Goal: Ask a question

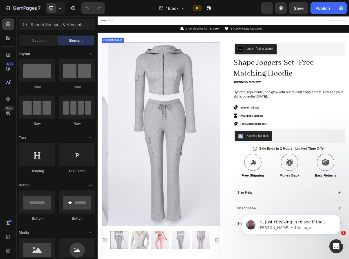
click at [222, 236] on img at bounding box center [194, 180] width 164 height 254
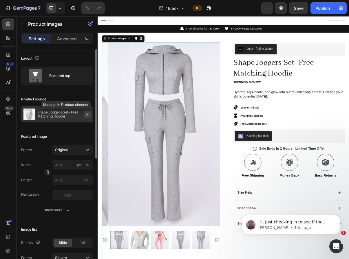
click at [87, 113] on icon "button" at bounding box center [87, 114] width 5 height 5
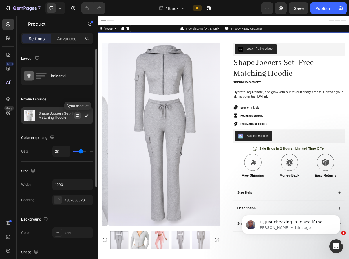
click at [79, 116] on icon "button" at bounding box center [77, 116] width 3 height 2
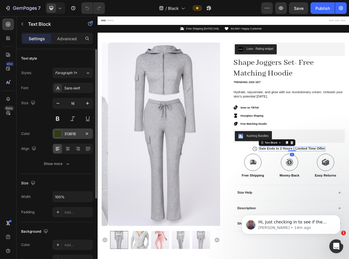
click at [70, 131] on div "313B1B" at bounding box center [72, 133] width 17 height 5
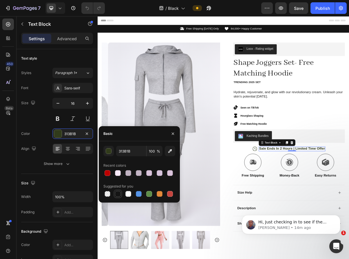
click at [118, 197] on div at bounding box center [117, 193] width 7 height 7
type input "151515"
click at [268, 210] on div "Product Images Image Icon Icon Icon Icon Icon Icon List “This skin cream is a g…" at bounding box center [271, 233] width 347 height 389
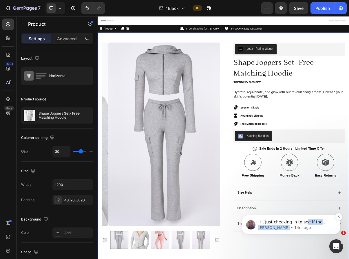
click at [304, 224] on div "Hi, Just checking in to see if the information I shared earlier reached you. We…" at bounding box center [295, 224] width 75 height 11
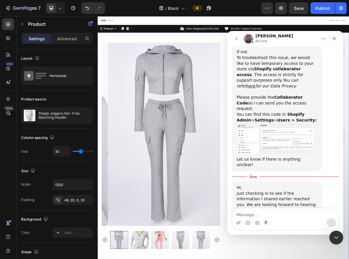
scroll to position [239, 0]
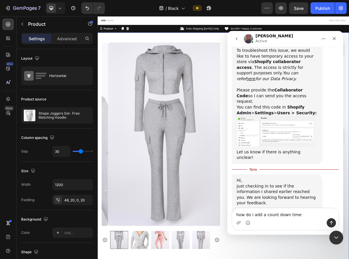
type textarea "how do i add a count down timer"
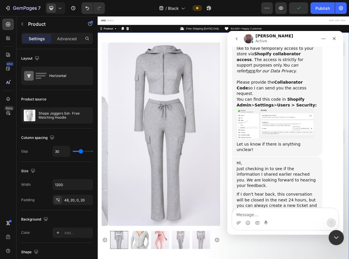
click at [331, 236] on div "Close Intercom Messenger" at bounding box center [335, 237] width 14 height 14
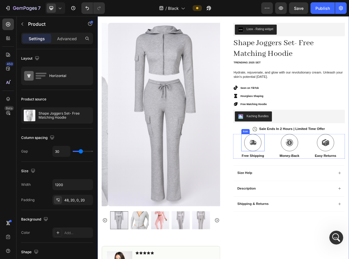
scroll to position [0, 0]
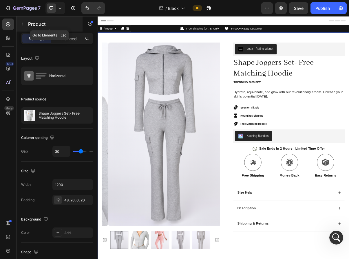
click at [25, 24] on button "button" at bounding box center [22, 23] width 9 height 9
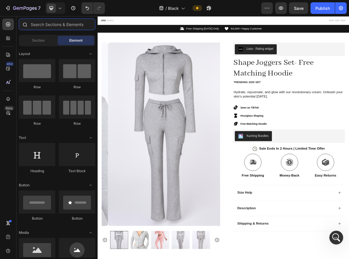
click at [42, 25] on input "text" at bounding box center [57, 25] width 76 height 12
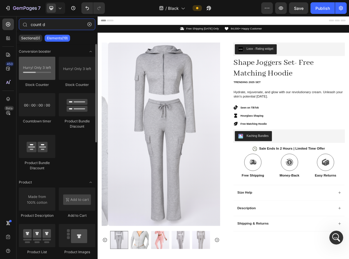
type input "count d"
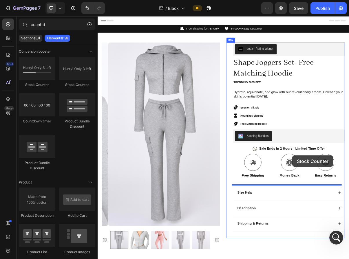
scroll to position [49, 0]
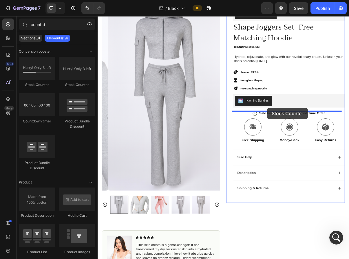
drag, startPoint x: 213, startPoint y: 170, endPoint x: 332, endPoint y: 143, distance: 122.0
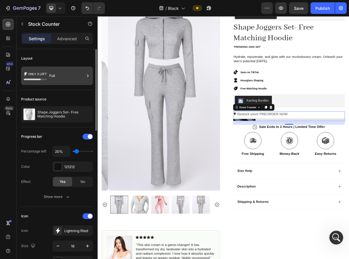
click at [61, 76] on div "Full" at bounding box center [66, 75] width 35 height 13
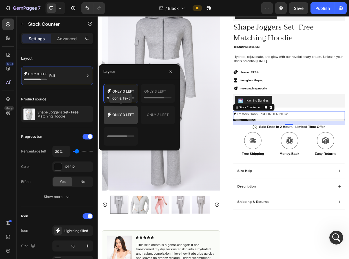
click at [131, 113] on icon at bounding box center [120, 115] width 27 height 12
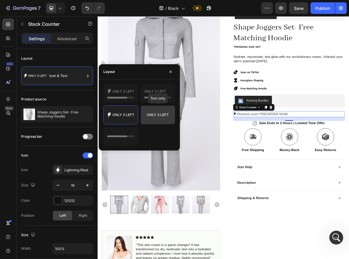
click at [159, 116] on icon at bounding box center [157, 115] width 27 height 12
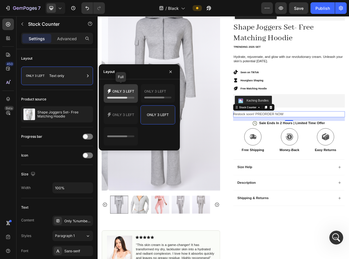
click at [129, 93] on icon at bounding box center [120, 94] width 27 height 12
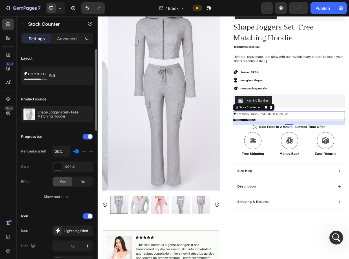
click at [34, 152] on div "Percentage left" at bounding box center [33, 151] width 25 height 5
click at [62, 87] on div "Layout Full" at bounding box center [57, 69] width 72 height 41
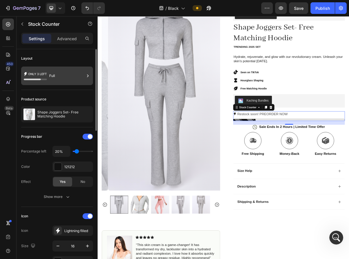
click at [67, 82] on div "Full" at bounding box center [66, 75] width 35 height 13
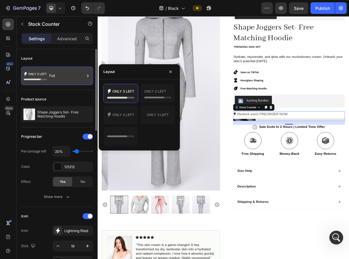
click at [67, 82] on div "Full" at bounding box center [66, 75] width 35 height 13
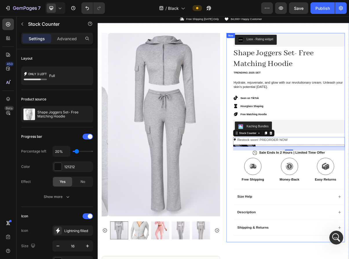
scroll to position [0, 0]
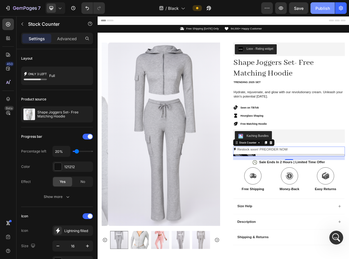
click at [315, 12] on button "Publish" at bounding box center [322, 8] width 24 height 12
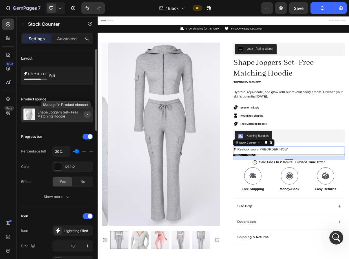
click at [87, 117] on button "button" at bounding box center [87, 114] width 7 height 7
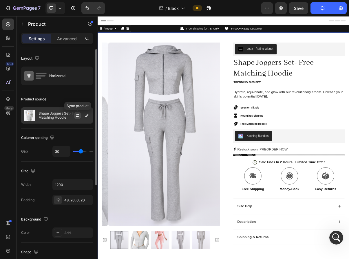
click at [80, 117] on button "button" at bounding box center [77, 115] width 7 height 7
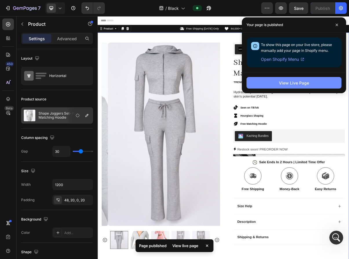
click at [302, 79] on button "View Live Page" at bounding box center [293, 83] width 95 height 12
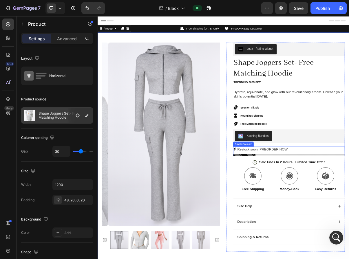
click at [348, 201] on p "Restock soon! PREORDER NOW" at bounding box center [325, 201] width 69 height 8
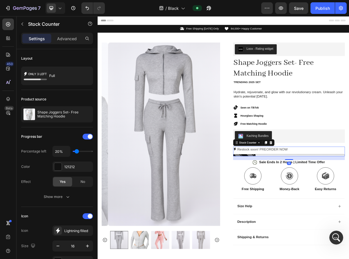
click at [348, 201] on p "Restock soon! PREORDER NOW" at bounding box center [325, 201] width 69 height 8
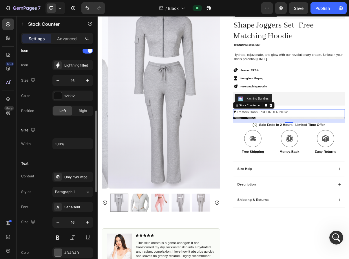
scroll to position [167, 0]
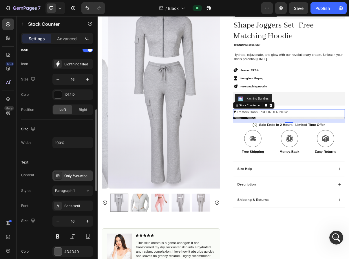
click at [81, 173] on div "Only %number% left" at bounding box center [72, 175] width 41 height 10
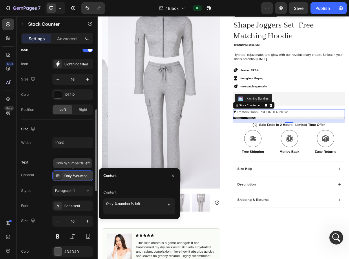
click at [81, 173] on div "Only %number% left" at bounding box center [72, 175] width 41 height 10
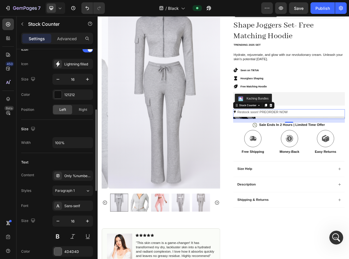
click at [74, 164] on div "Text" at bounding box center [57, 162] width 72 height 9
click at [344, 146] on p "Restock soon! PREORDER NOW" at bounding box center [325, 149] width 69 height 8
click at [69, 175] on div "Only %number% left" at bounding box center [77, 175] width 27 height 5
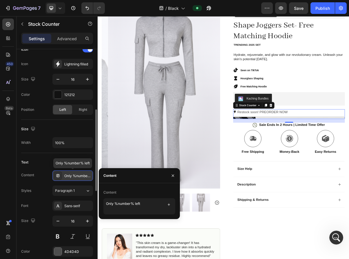
click at [69, 175] on div "Only %number% left" at bounding box center [77, 175] width 27 height 5
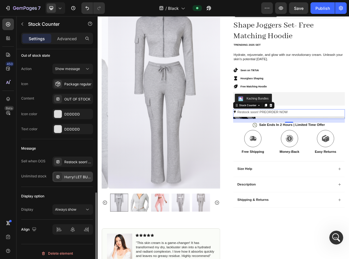
scroll to position [396, 0]
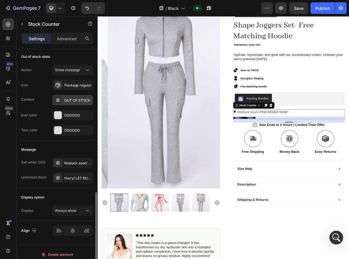
click at [80, 103] on div "OUT OF STOCK" at bounding box center [72, 100] width 41 height 10
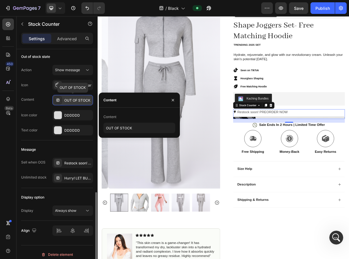
click at [80, 103] on div "OUT OF STOCK" at bounding box center [72, 100] width 41 height 10
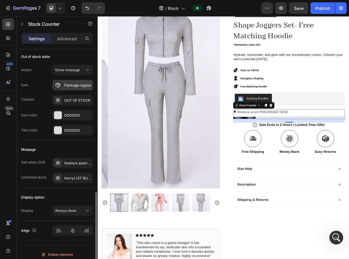
scroll to position [397, 0]
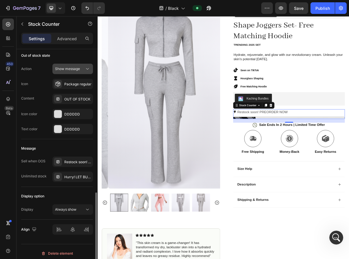
click at [75, 71] on div "Show message" at bounding box center [72, 69] width 35 height 6
click at [78, 72] on button "Show message" at bounding box center [72, 69] width 41 height 10
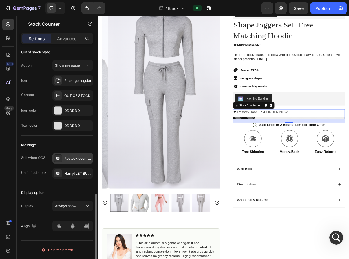
click at [78, 156] on div "Restock soon! PREORDER NOW" at bounding box center [77, 158] width 27 height 5
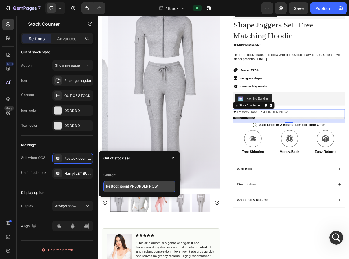
click at [123, 184] on textarea "Restock soon! PREORDER NOW" at bounding box center [139, 187] width 72 height 12
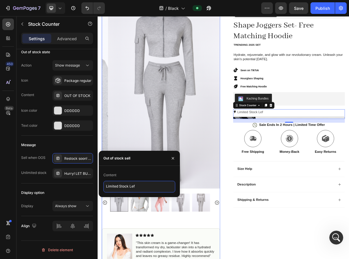
type textarea "Limited Stock Left"
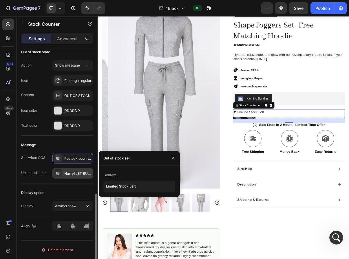
click at [64, 177] on div "Hurry! LET BUY NOW" at bounding box center [72, 173] width 41 height 10
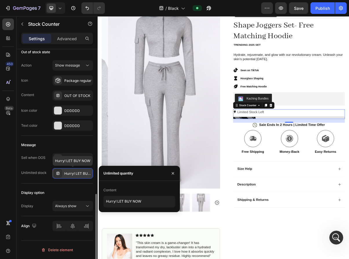
click at [61, 178] on div "Hurry! LET BUY NOW" at bounding box center [72, 173] width 41 height 10
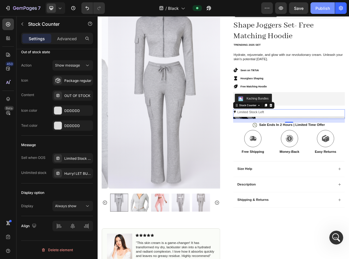
click at [318, 7] on div "Publish" at bounding box center [322, 8] width 14 height 6
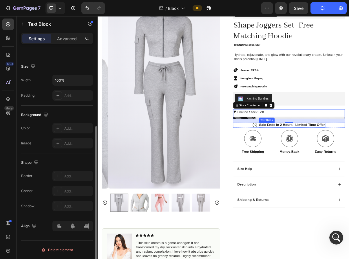
scroll to position [0, 0]
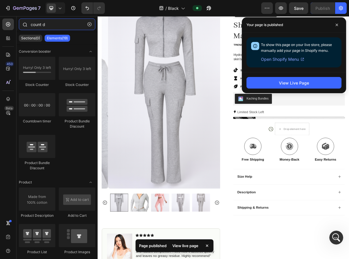
click at [47, 23] on input "count d" at bounding box center [57, 25] width 76 height 12
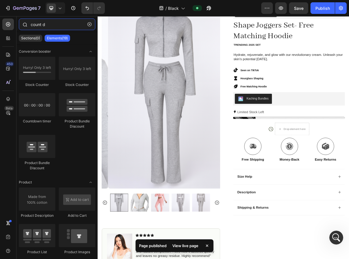
click at [47, 23] on input "count d" at bounding box center [57, 25] width 76 height 12
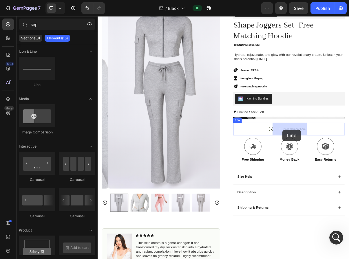
drag, startPoint x: 339, startPoint y: 206, endPoint x: 353, endPoint y: 173, distance: 35.6
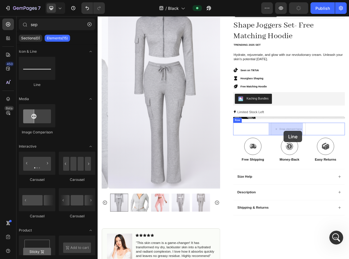
drag, startPoint x: 128, startPoint y: 84, endPoint x: 355, endPoint y: 174, distance: 244.4
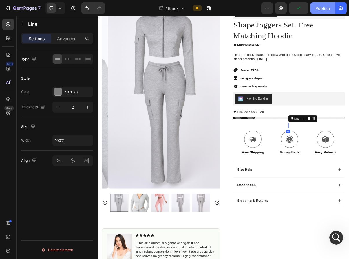
click at [324, 7] on div "Publish" at bounding box center [322, 8] width 14 height 6
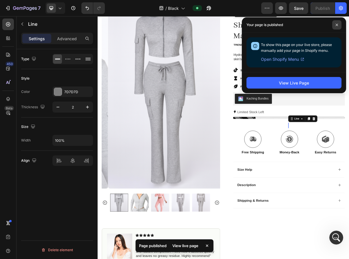
click at [335, 27] on span at bounding box center [336, 24] width 9 height 9
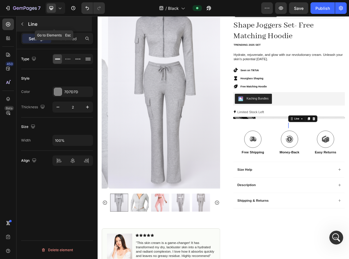
click at [21, 23] on icon "button" at bounding box center [22, 24] width 5 height 5
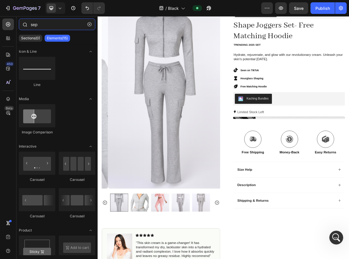
click at [43, 23] on input "sep" at bounding box center [57, 25] width 76 height 12
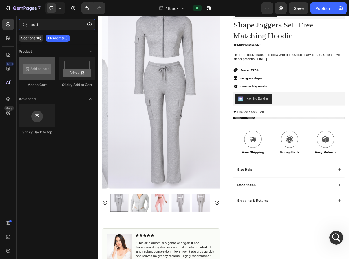
type input "add t"
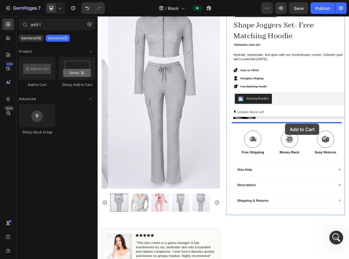
drag, startPoint x: 119, startPoint y: 87, endPoint x: 356, endPoint y: 165, distance: 249.3
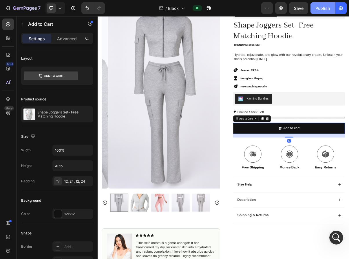
click at [320, 10] on div "Publish" at bounding box center [322, 8] width 14 height 6
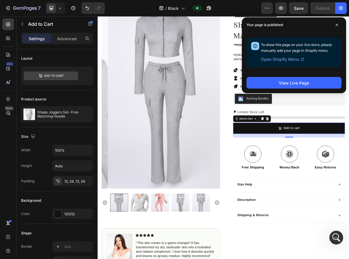
drag, startPoint x: 335, startPoint y: 25, endPoint x: 328, endPoint y: 31, distance: 9.6
click at [334, 25] on span at bounding box center [336, 24] width 9 height 9
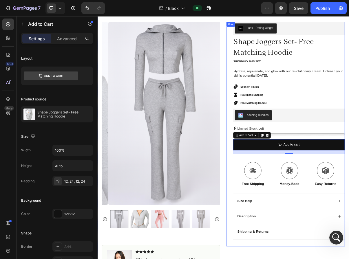
scroll to position [27, 0]
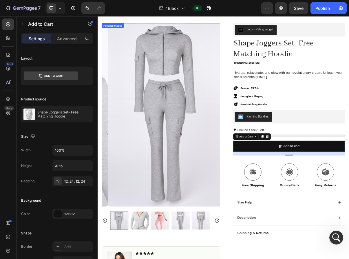
click at [210, 210] on img at bounding box center [194, 153] width 164 height 254
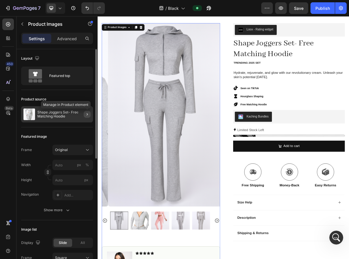
click at [86, 117] on button "button" at bounding box center [87, 114] width 7 height 7
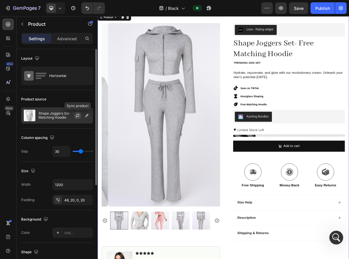
click at [78, 115] on icon "button" at bounding box center [77, 115] width 5 height 5
click at [58, 112] on p "Shape Joggers Set- Free Matching Hoodie" at bounding box center [64, 115] width 52 height 8
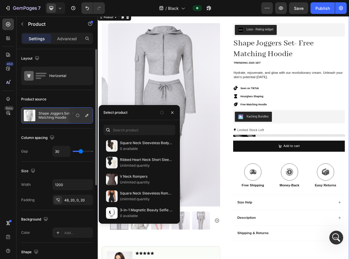
click at [58, 112] on p "Shape Joggers Set- Free Matching Hoodie" at bounding box center [64, 115] width 52 height 8
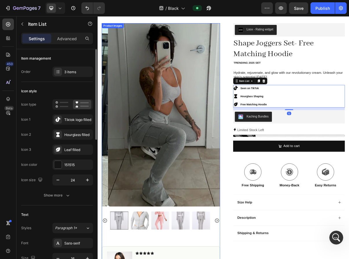
click at [208, 166] on img at bounding box center [194, 153] width 164 height 254
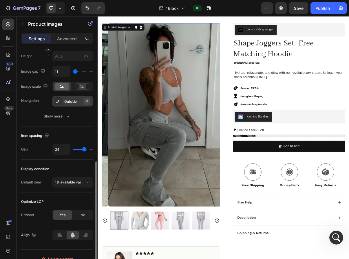
scroll to position [241, 0]
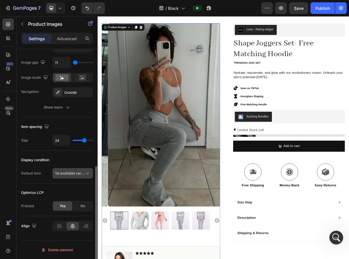
click at [81, 169] on button "1st available variant" at bounding box center [72, 173] width 41 height 10
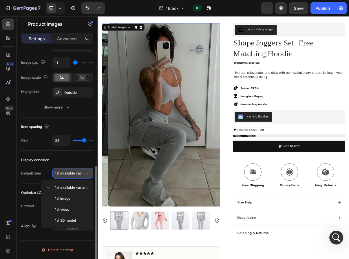
click at [81, 169] on button "1st available variant" at bounding box center [72, 173] width 41 height 10
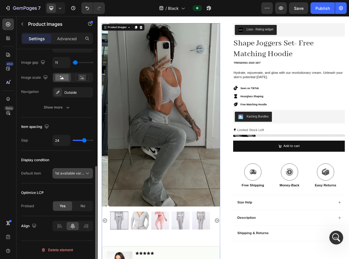
click at [81, 169] on button "1st available variant" at bounding box center [72, 173] width 41 height 10
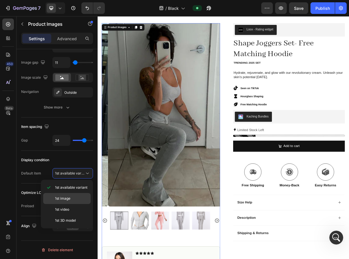
click at [61, 194] on div "1st image" at bounding box center [66, 198] width 47 height 11
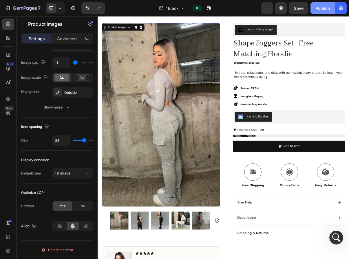
click at [323, 14] on button "Publish" at bounding box center [322, 8] width 24 height 12
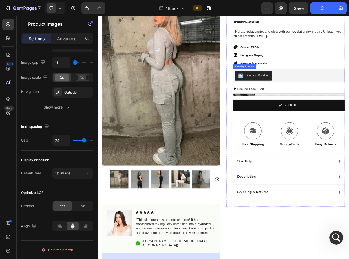
scroll to position [84, 0]
click at [62, 8] on icon at bounding box center [60, 8] width 6 height 6
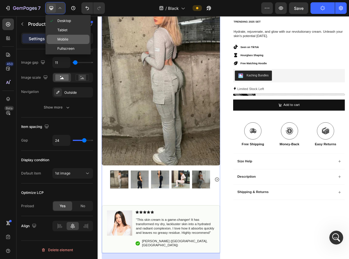
click at [67, 36] on div "Mobile" at bounding box center [68, 39] width 43 height 9
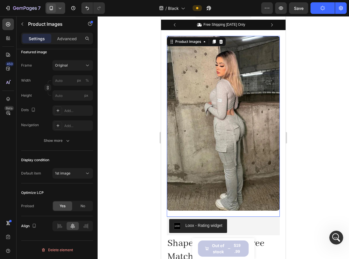
scroll to position [8, 0]
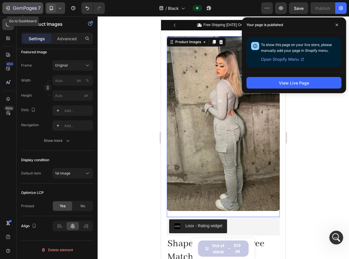
click at [13, 7] on icon "button" at bounding box center [25, 8] width 24 height 5
